Goal: Information Seeking & Learning: Learn about a topic

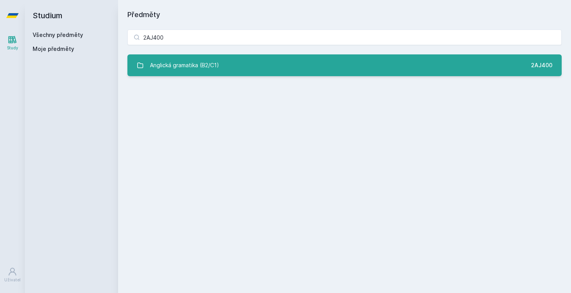
type input "2AJ400"
click at [178, 70] on div "Anglická gramatika (B2/C1)" at bounding box center [184, 66] width 69 height 16
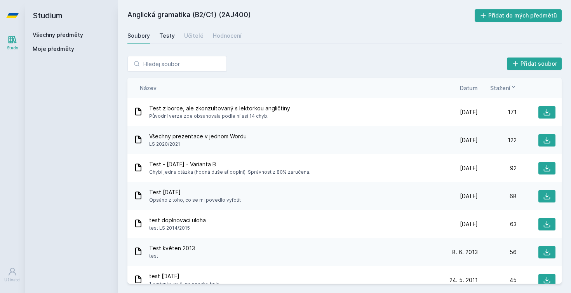
click at [167, 34] on div "Testy" at bounding box center [167, 36] width 16 height 8
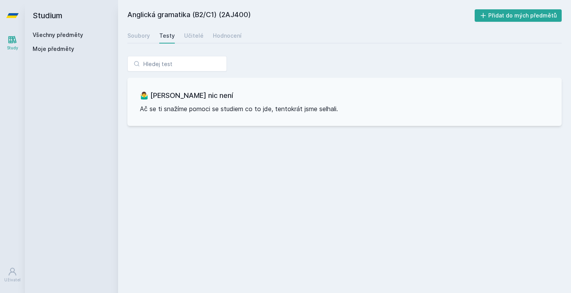
click at [201, 35] on div "Soubory Testy Učitelé Hodnocení" at bounding box center [344, 36] width 434 height 16
click at [196, 36] on div "Učitelé" at bounding box center [193, 36] width 19 height 8
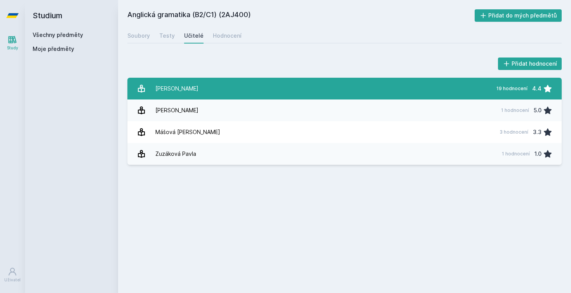
click at [195, 85] on div "[PERSON_NAME]" at bounding box center [176, 89] width 43 height 16
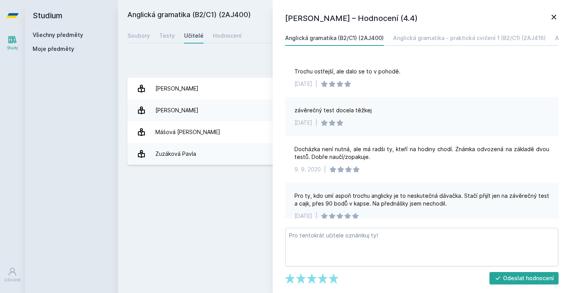
click at [213, 196] on div "Anglická gramatika (B2/C1) (2AJ400) Přidat do mých předmětů [GEOGRAPHIC_DATA] T…" at bounding box center [344, 146] width 434 height 274
click at [556, 20] on icon at bounding box center [553, 16] width 9 height 9
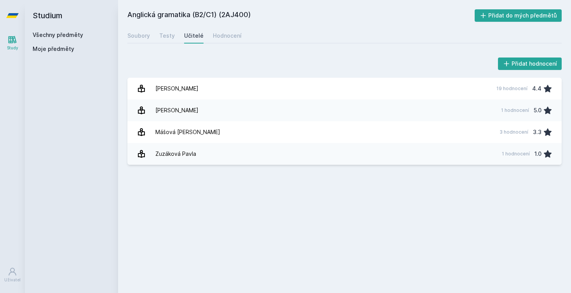
click at [157, 35] on div "Soubory Testy Učitelé Hodnocení" at bounding box center [344, 36] width 434 height 16
click at [165, 36] on div "Testy" at bounding box center [167, 36] width 16 height 8
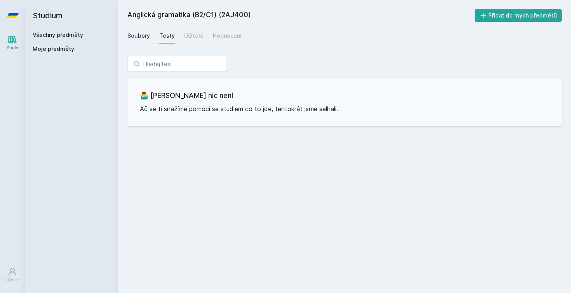
click at [142, 42] on link "Soubory" at bounding box center [138, 36] width 23 height 16
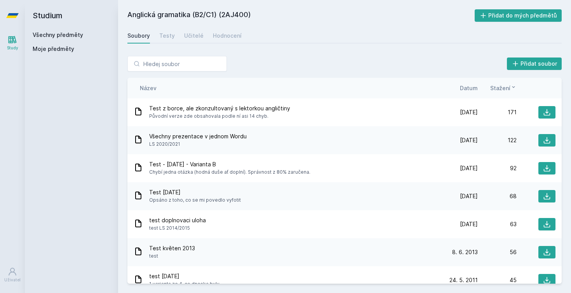
click at [224, 141] on span "LS 2020/2021" at bounding box center [198, 144] width 98 height 8
click at [221, 135] on span "Všechny prezentace v jednom Wordu" at bounding box center [198, 137] width 98 height 8
click at [139, 143] on icon at bounding box center [138, 139] width 9 height 9
click at [548, 139] on button at bounding box center [547, 140] width 17 height 12
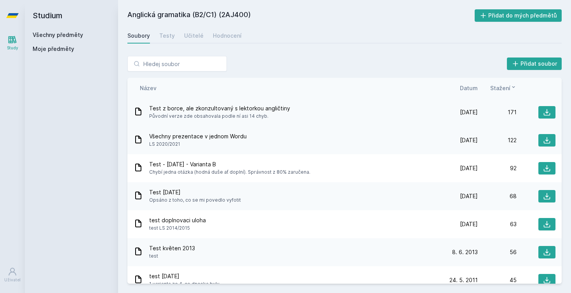
click at [135, 114] on icon at bounding box center [138, 111] width 9 height 9
click at [548, 112] on button at bounding box center [547, 112] width 17 height 12
